Goal: Task Accomplishment & Management: Manage account settings

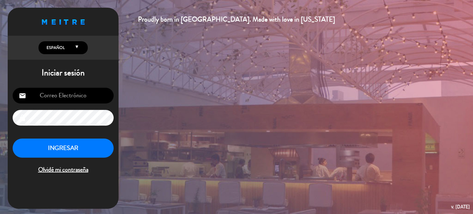
type input "[EMAIL_ADDRESS][DOMAIN_NAME]"
click at [76, 142] on button "INGRESAR" at bounding box center [63, 147] width 101 height 19
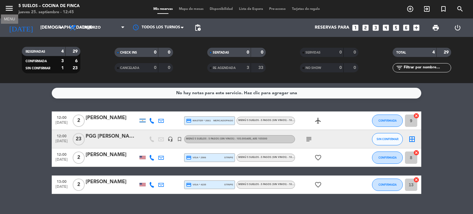
click at [7, 8] on icon "menu" at bounding box center [9, 8] width 9 height 9
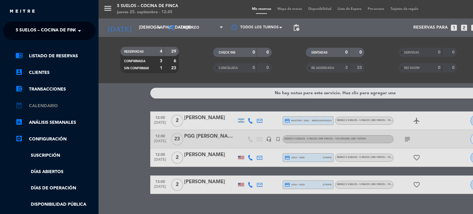
click at [55, 106] on link "calendar_month Calendario" at bounding box center [55, 105] width 80 height 7
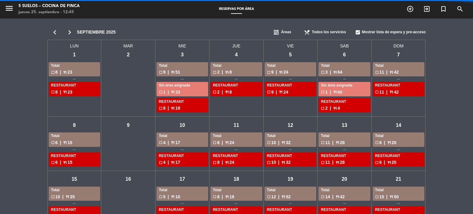
click at [289, 31] on span "Áreas" at bounding box center [286, 32] width 10 height 6
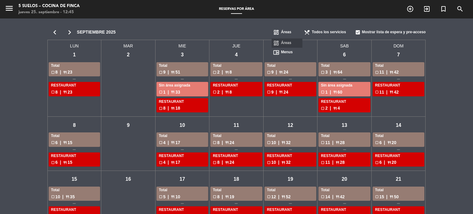
click at [289, 53] on span "Menus" at bounding box center [287, 52] width 12 height 6
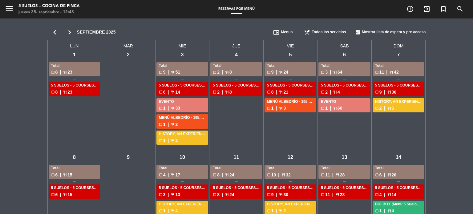
click at [69, 29] on icon "chevron_right" at bounding box center [69, 32] width 15 height 9
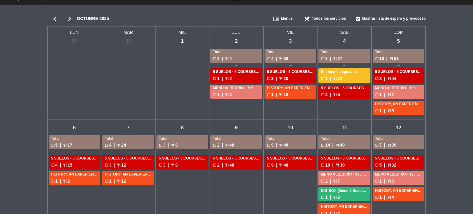
scroll to position [10, 0]
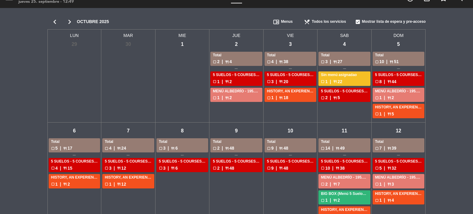
click at [337, 73] on div "Sin menú asignadao" at bounding box center [344, 75] width 47 height 6
click at [343, 43] on div "sáb - 4" at bounding box center [344, 44] width 11 height 11
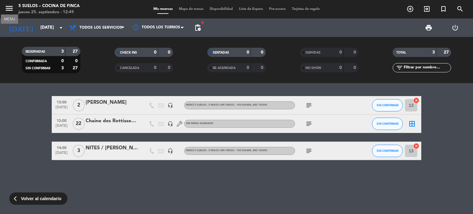
click at [10, 4] on icon "menu" at bounding box center [9, 8] width 9 height 9
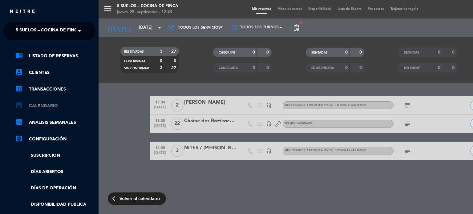
click at [58, 107] on link "calendar_month Calendario" at bounding box center [55, 105] width 80 height 7
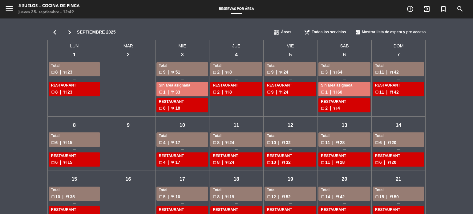
click at [289, 30] on span "Áreas" at bounding box center [286, 32] width 10 height 6
click at [283, 52] on span "Menus" at bounding box center [287, 52] width 12 height 6
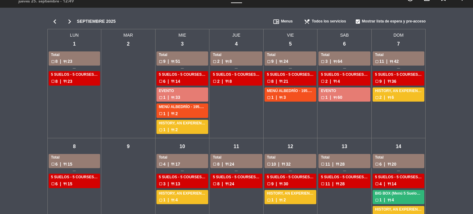
scroll to position [11, 0]
click at [72, 21] on icon "chevron_right" at bounding box center [69, 21] width 15 height 9
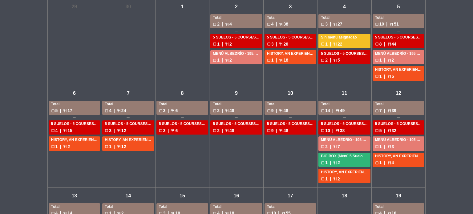
scroll to position [48, 0]
click at [131, 110] on div "check_box_outline_blank 4 | restaurant 24" at bounding box center [128, 110] width 47 height 7
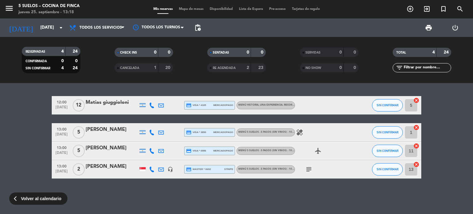
click at [118, 101] on div "Matias giuggioloni" at bounding box center [112, 102] width 52 height 8
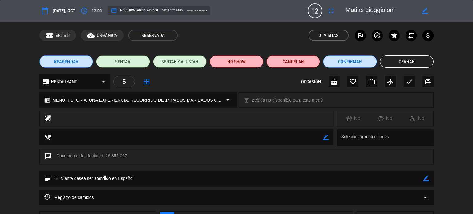
click at [398, 56] on button "Cerrar" at bounding box center [407, 61] width 54 height 12
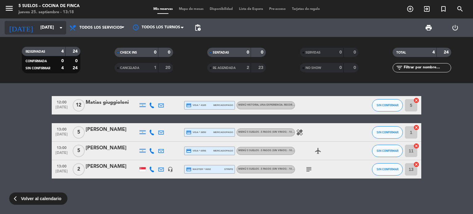
click at [40, 22] on input "[DATE]" at bounding box center [66, 27] width 58 height 11
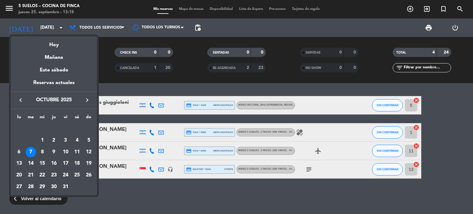
click at [8, 7] on div at bounding box center [236, 107] width 473 height 214
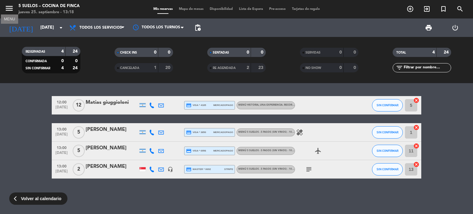
click at [8, 7] on icon "menu" at bounding box center [9, 8] width 9 height 9
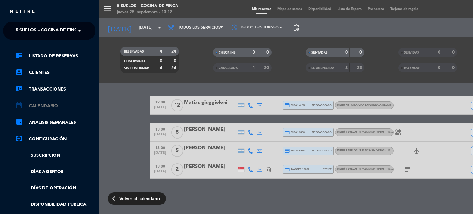
click at [46, 103] on link "calendar_month Calendario" at bounding box center [55, 105] width 80 height 7
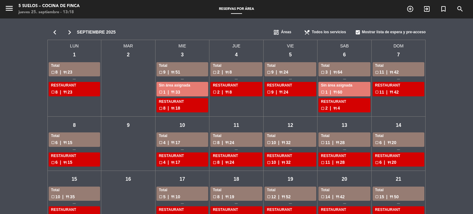
click at [277, 32] on span "dashboard" at bounding box center [276, 32] width 6 height 6
click at [275, 51] on span "chrome_reader_mode" at bounding box center [276, 52] width 6 height 6
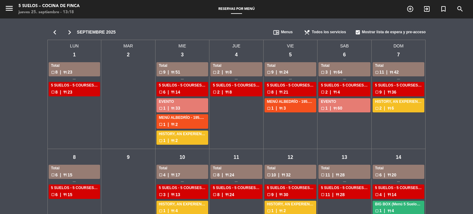
click at [65, 33] on icon "chevron_right" at bounding box center [69, 32] width 15 height 9
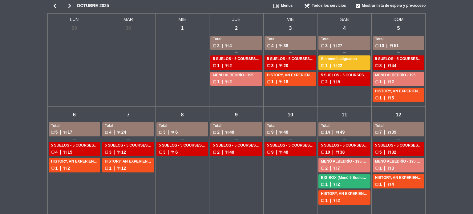
scroll to position [34, 0]
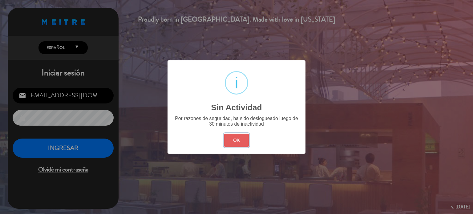
click at [236, 135] on button "OK" at bounding box center [236, 140] width 25 height 13
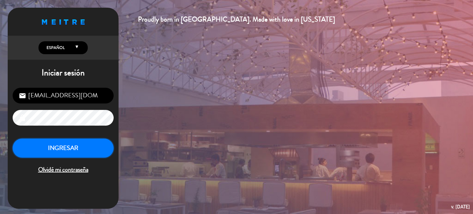
click at [94, 142] on button "INGRESAR" at bounding box center [63, 147] width 101 height 19
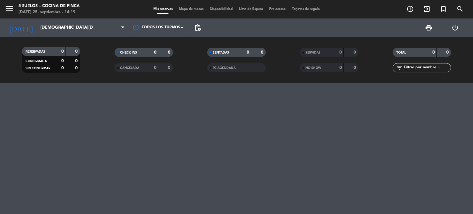
click at [13, 12] on icon "menu" at bounding box center [9, 8] width 9 height 9
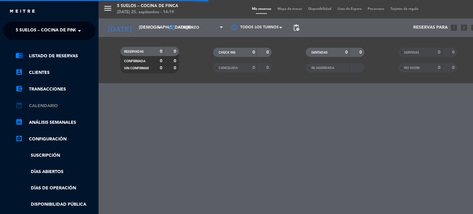
click at [48, 107] on link "calendar_month Calendario" at bounding box center [55, 105] width 80 height 7
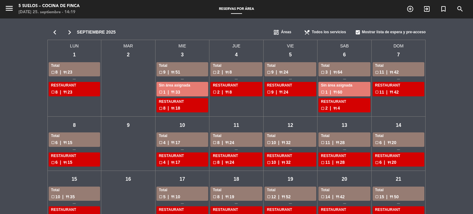
click at [277, 30] on span "dashboard" at bounding box center [276, 32] width 6 height 6
click at [288, 56] on div "chrome_reader_mode Menus" at bounding box center [286, 52] width 31 height 9
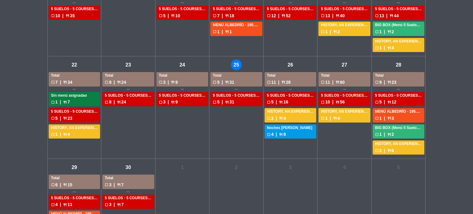
scroll to position [265, 0]
